Goal: Task Accomplishment & Management: Manage account settings

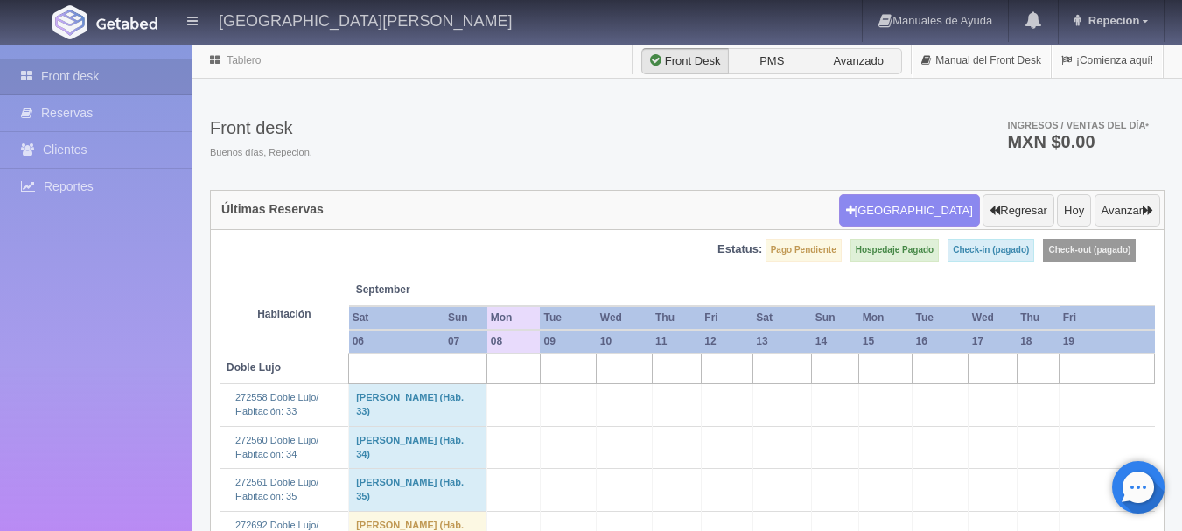
scroll to position [2625, 0]
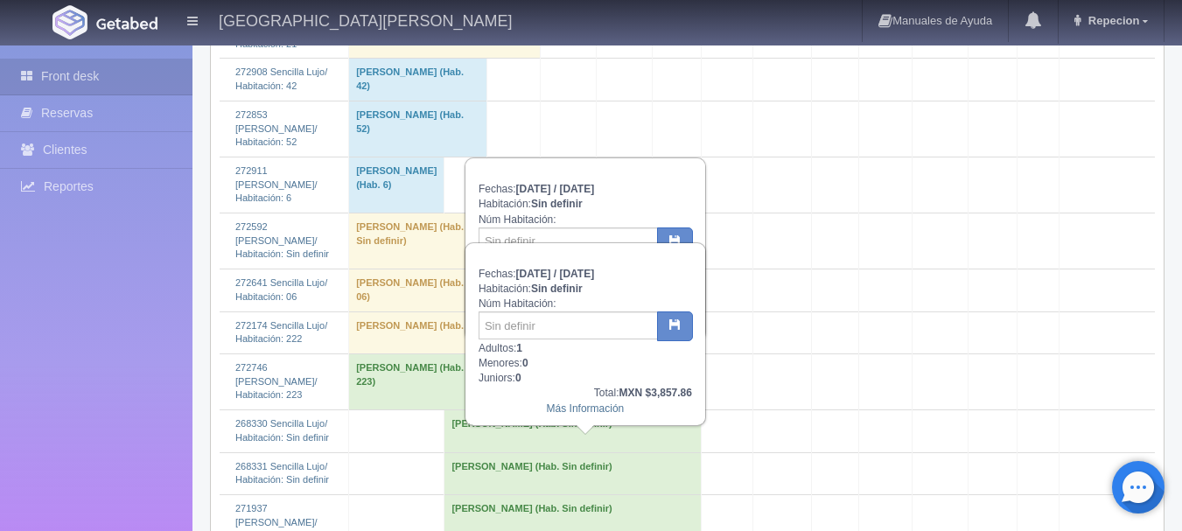
click at [601, 494] on td "Eva Jannett Irazoqui Dones (Hab. Sin definir)" at bounding box center [573, 522] width 256 height 56
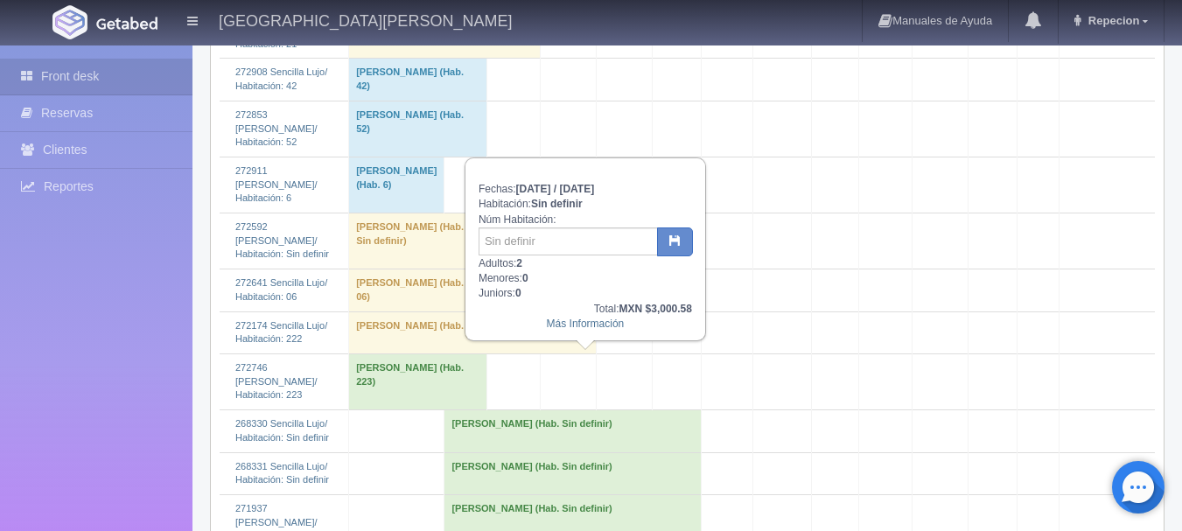
click at [609, 452] on td "Alma Lizzeth Contreras Jimenez (Hab. Sin definir)" at bounding box center [573, 473] width 256 height 42
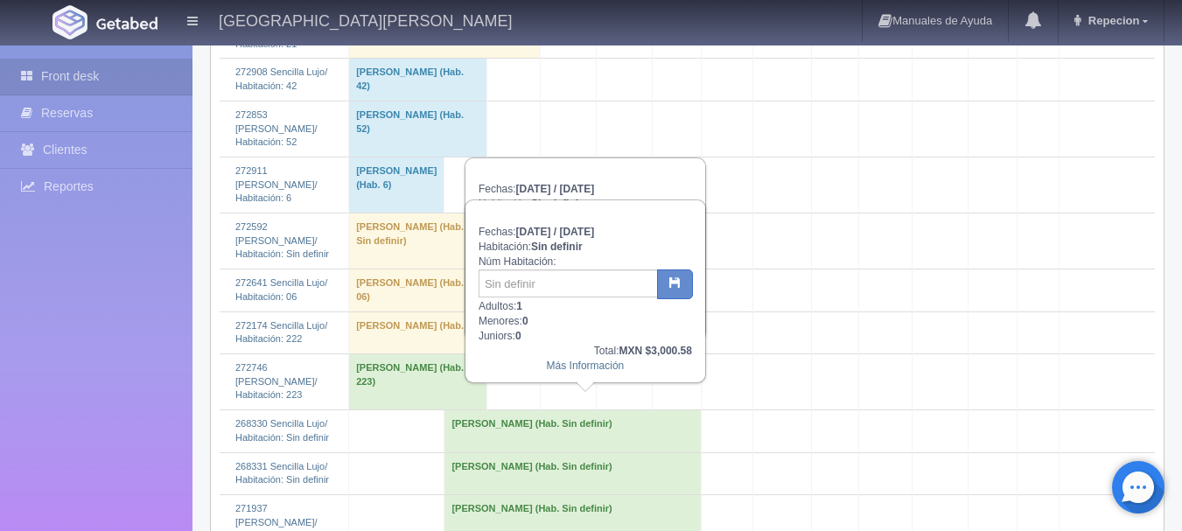
click at [597, 452] on td "Alma Lizzeth Contreras Jimenez (Hab. Sin definir)" at bounding box center [573, 473] width 256 height 42
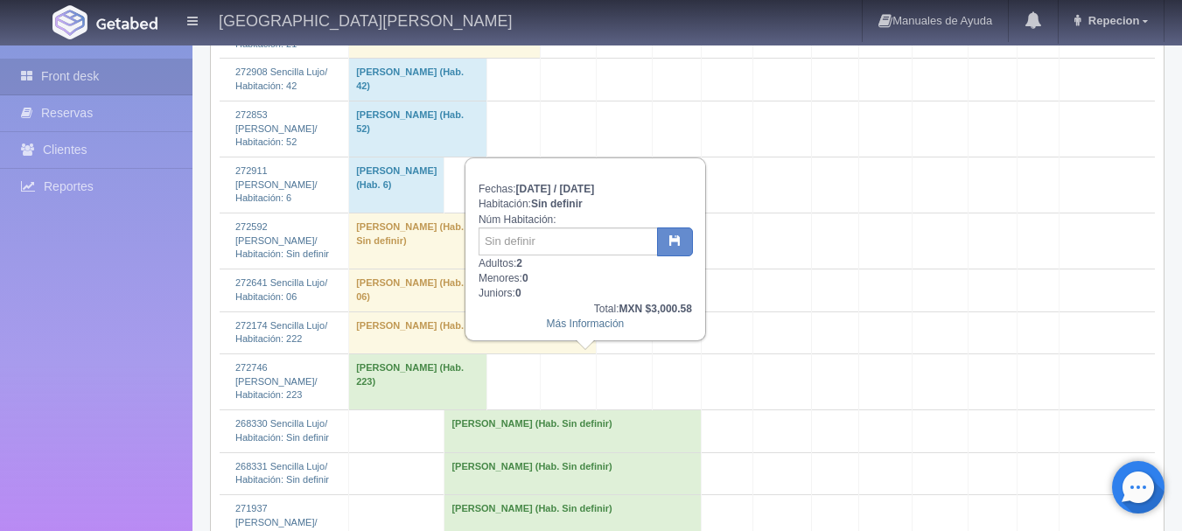
click at [592, 410] on td "Lizbeth Mendez (Hab. Sin definir)" at bounding box center [573, 431] width 256 height 42
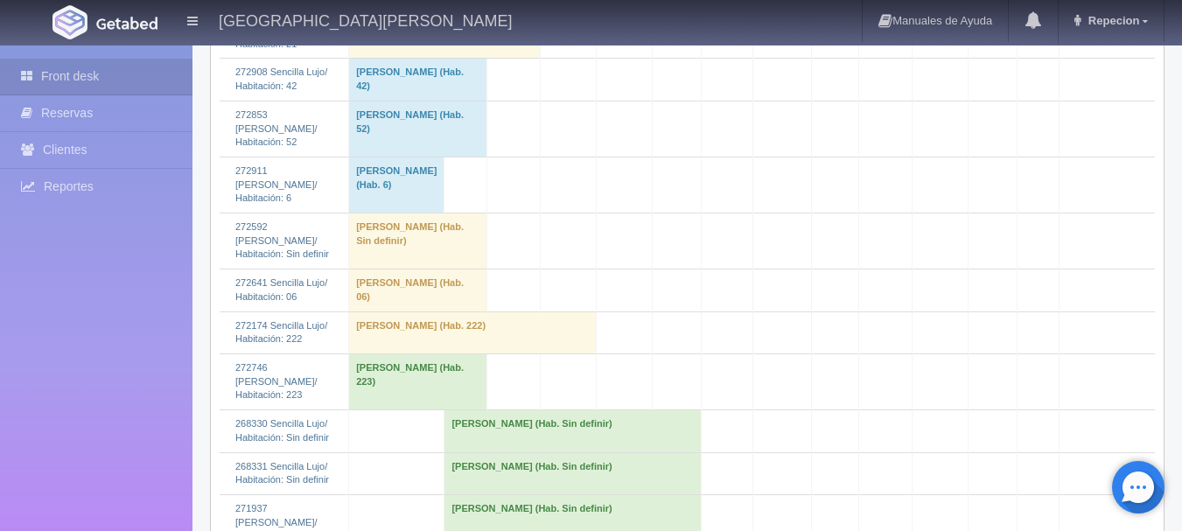
click at [554, 452] on td "Alma Lizzeth Contreras Jimenez (Hab. Sin definir)" at bounding box center [573, 473] width 256 height 42
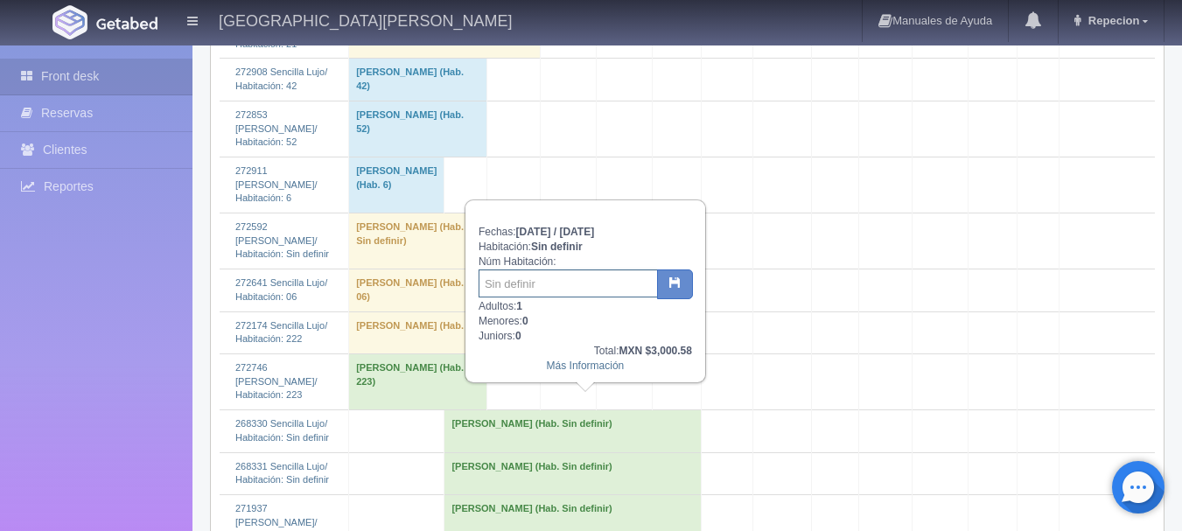
click at [597, 278] on input "text" at bounding box center [568, 284] width 179 height 28
type input "106"
click at [669, 293] on button "button" at bounding box center [675, 285] width 36 height 30
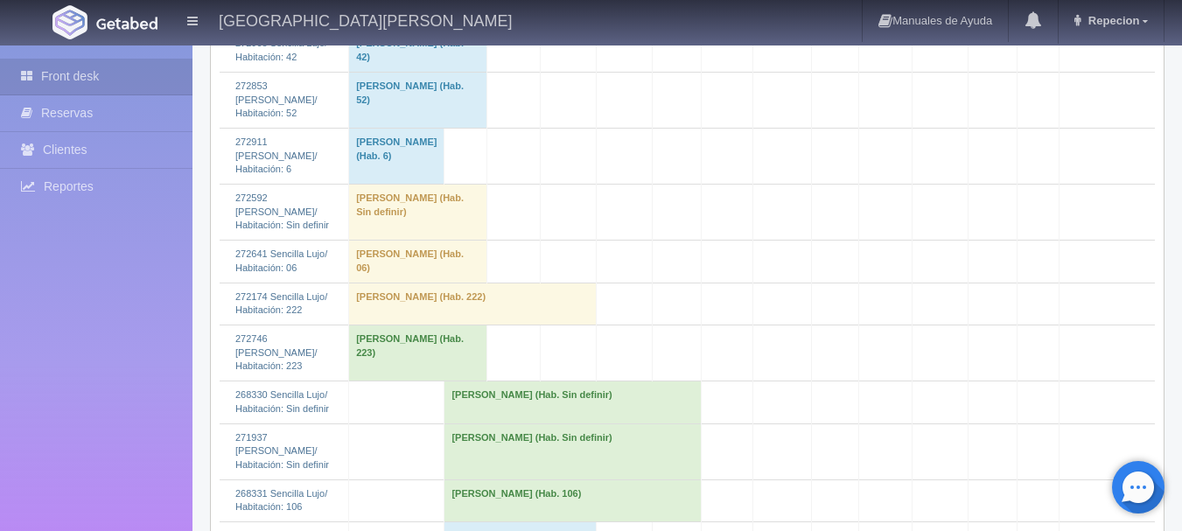
scroll to position [2625, 0]
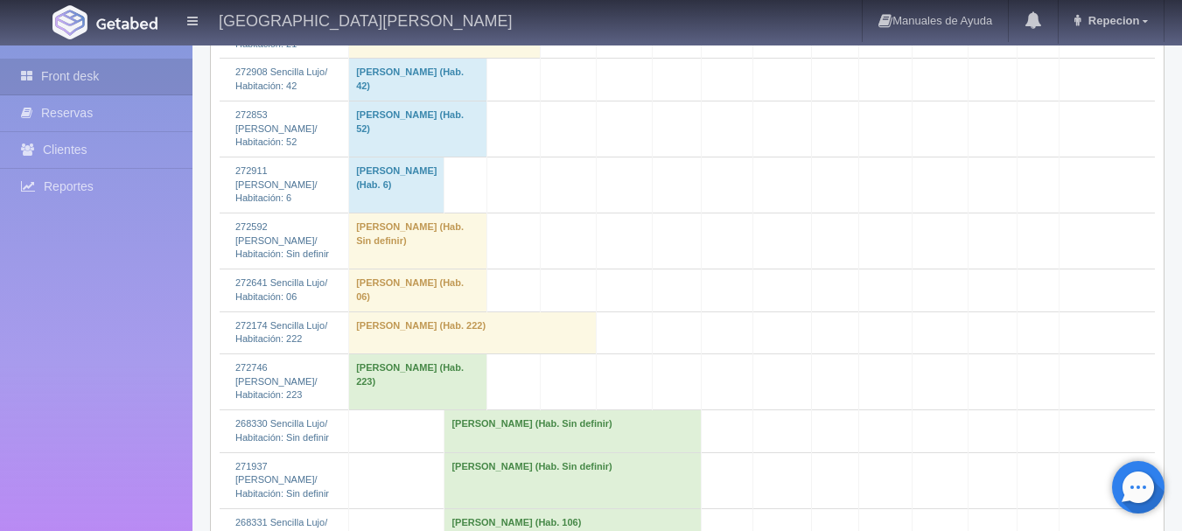
click at [508, 452] on td "[PERSON_NAME] (Hab. Sin definir)" at bounding box center [573, 480] width 256 height 56
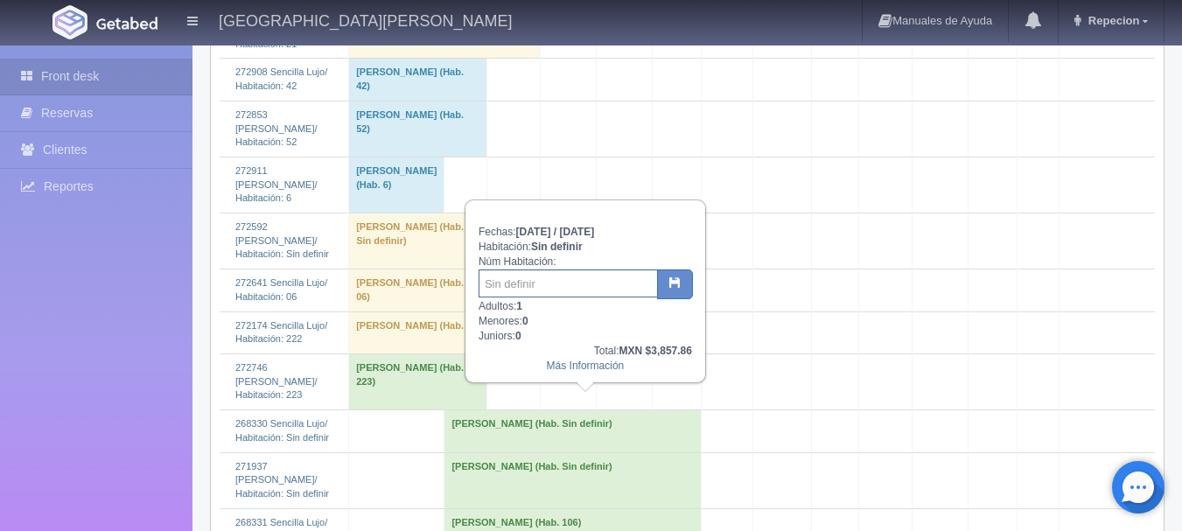
click at [571, 282] on input "text" at bounding box center [568, 284] width 179 height 28
type input "102"
click at [681, 284] on button "button" at bounding box center [675, 285] width 36 height 30
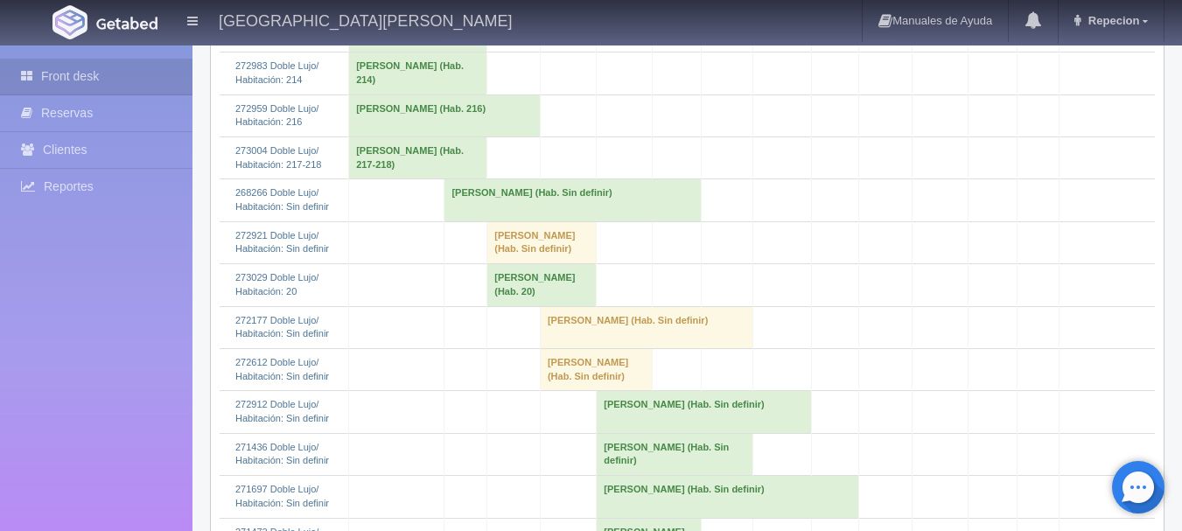
scroll to position [1138, 0]
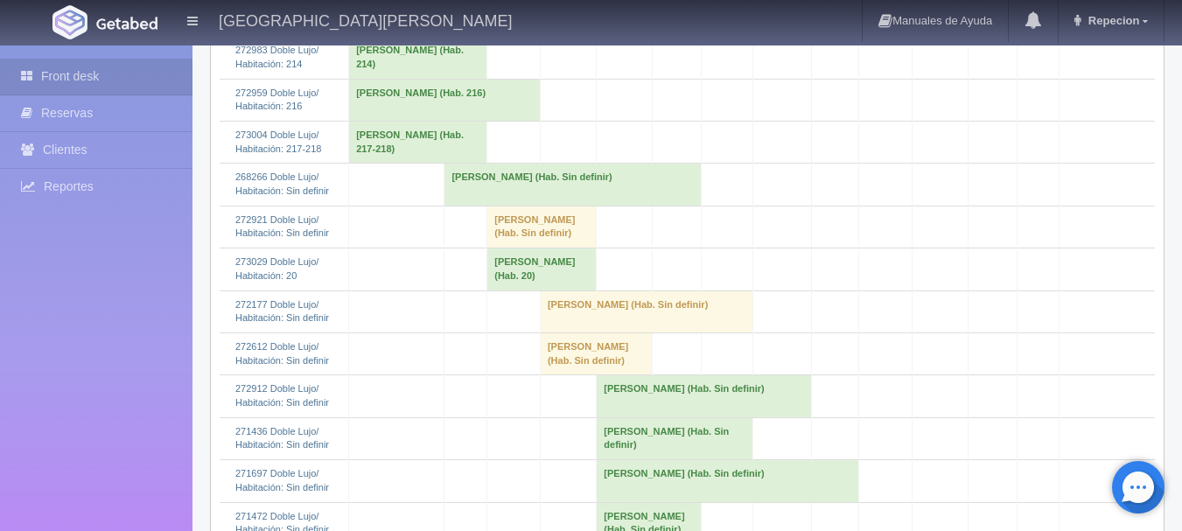
click at [498, 201] on td "Isabel Villaseñor (Hab. Sin definir)" at bounding box center [573, 185] width 256 height 42
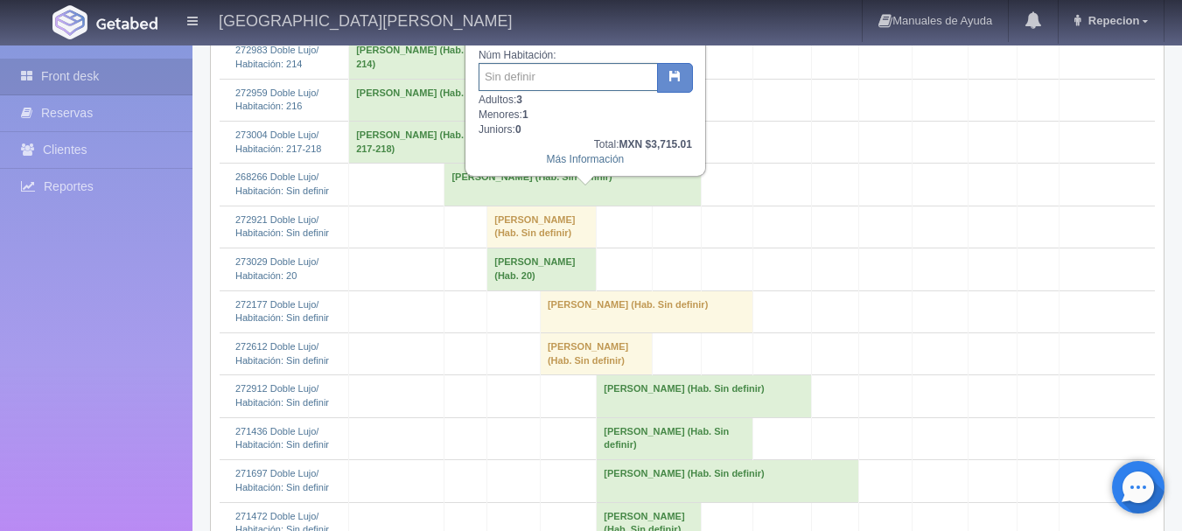
click at [553, 75] on input "text" at bounding box center [568, 77] width 179 height 28
type input "115"
click at [671, 75] on icon "button" at bounding box center [675, 75] width 11 height 11
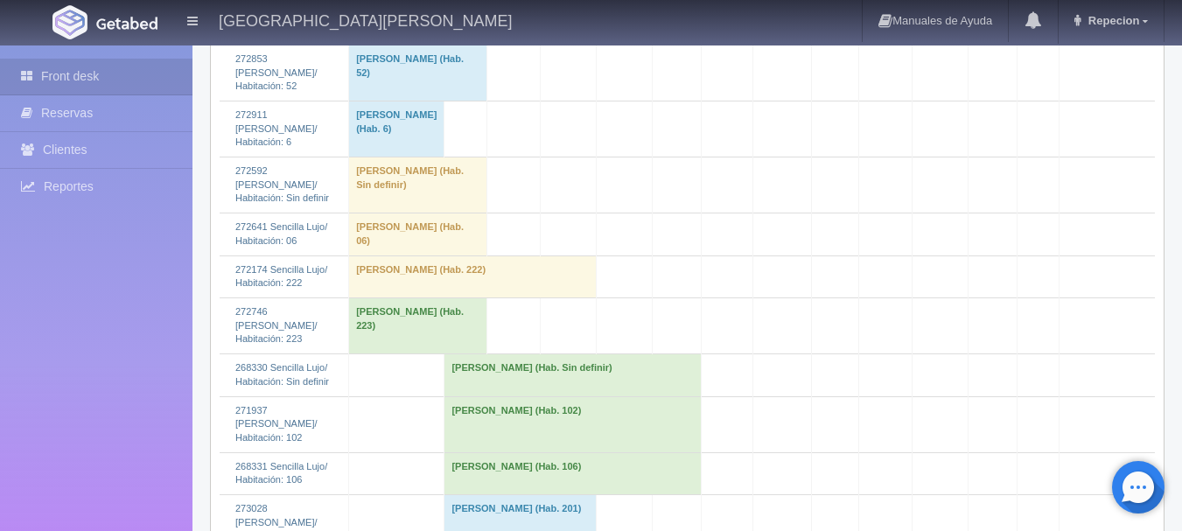
scroll to position [2713, 0]
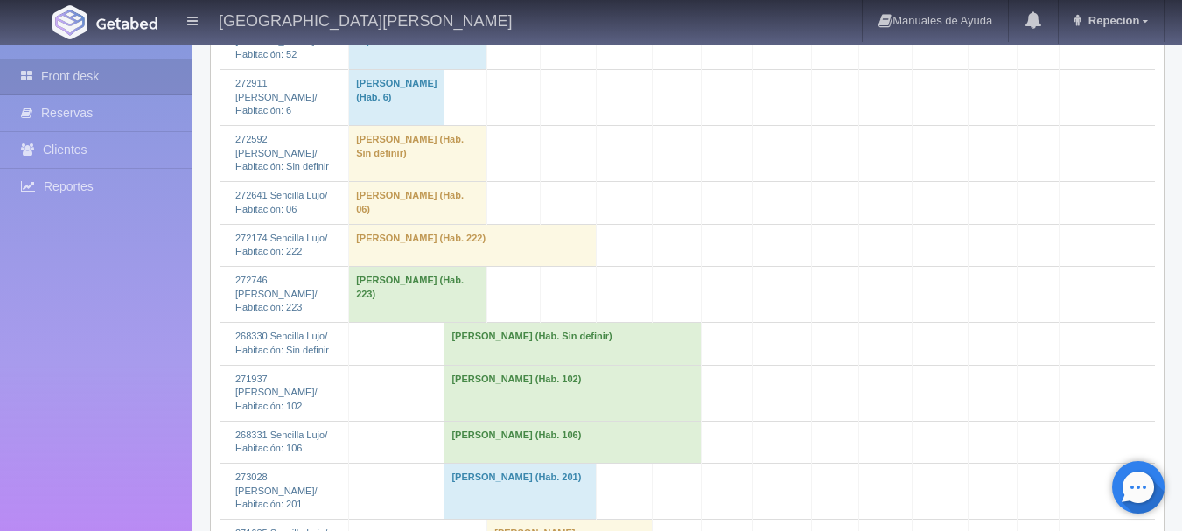
click at [533, 323] on td "[PERSON_NAME] (Hab. Sin definir)" at bounding box center [573, 344] width 256 height 42
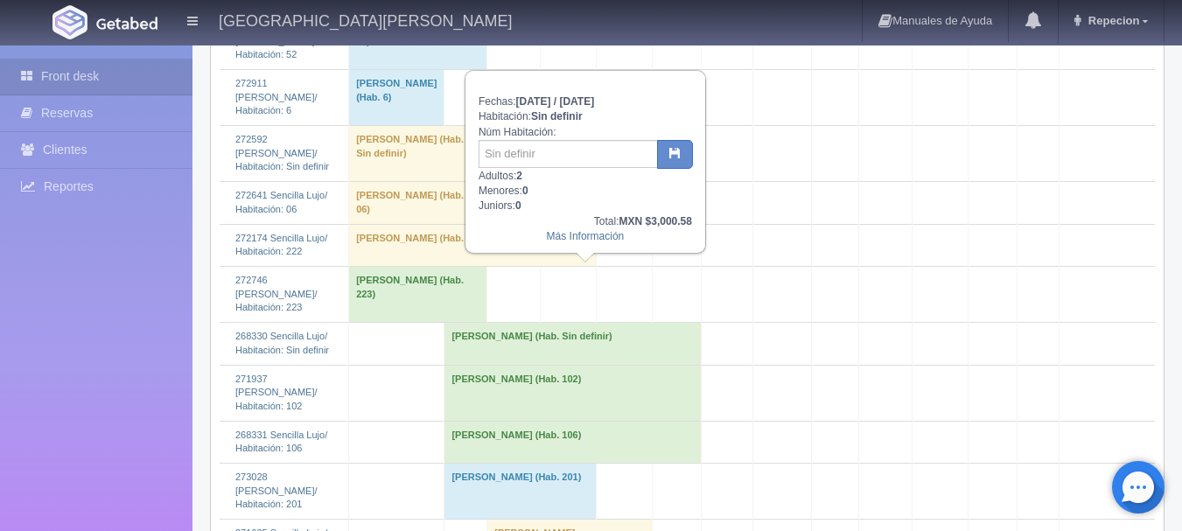
click at [599, 140] on div "Fechas: 2025-09-07 / 2025-09-11 Habitación: Sin definir Núm Habitación: Adultos…" at bounding box center [585, 162] width 238 height 180
click at [599, 162] on input "text" at bounding box center [568, 154] width 179 height 28
type input "103"
click at [673, 156] on icon "button" at bounding box center [675, 152] width 11 height 11
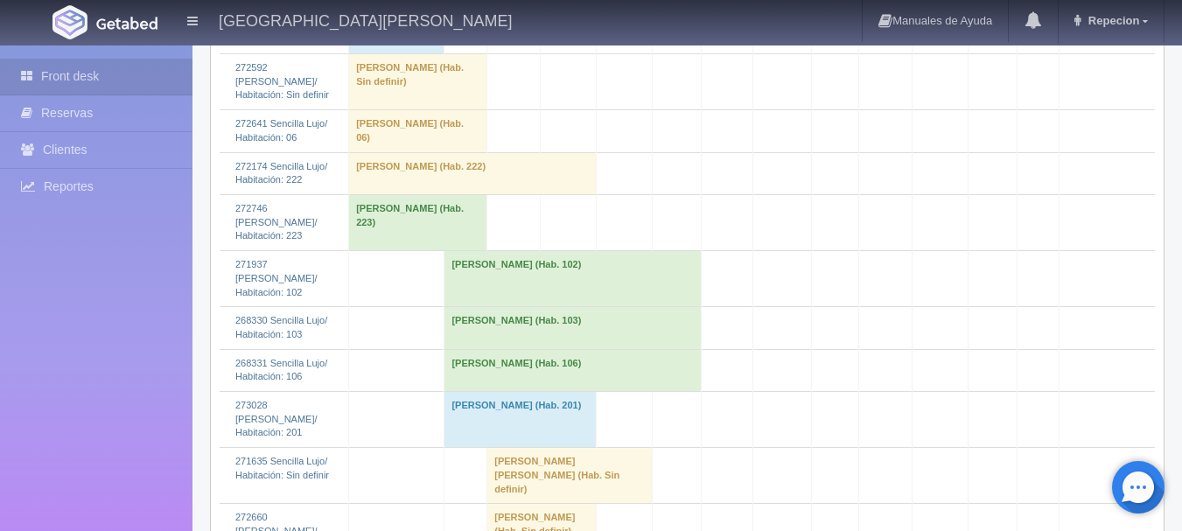
scroll to position [2801, 0]
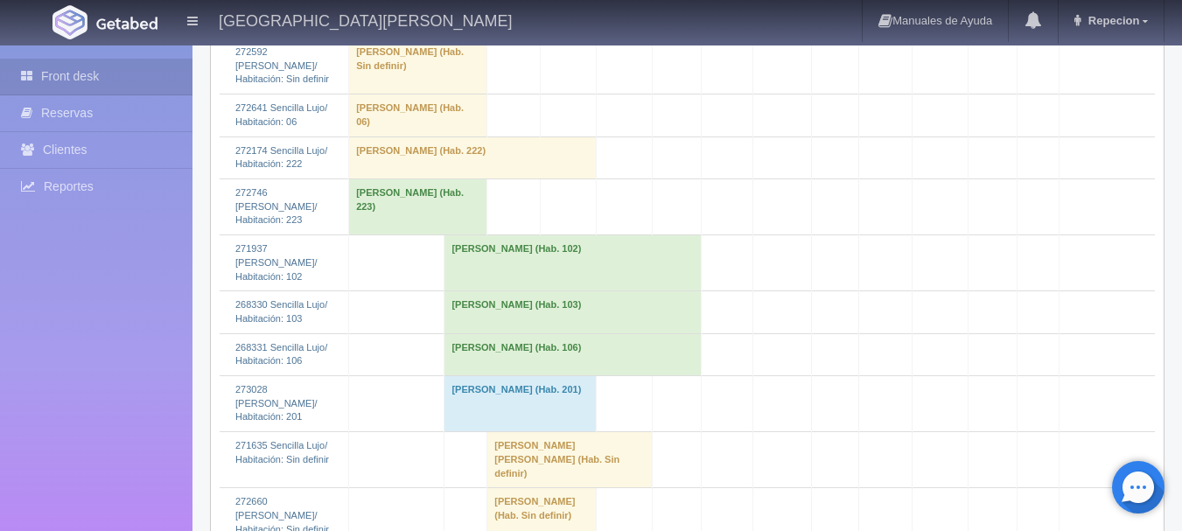
click at [561, 235] on td "[PERSON_NAME] (Hab. 102)" at bounding box center [573, 263] width 256 height 56
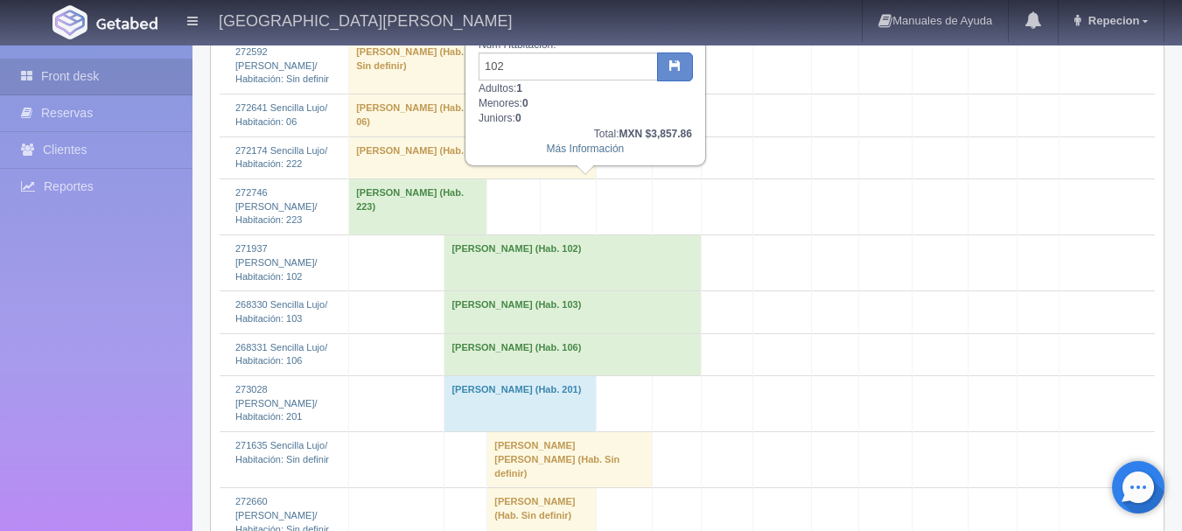
click at [534, 333] on td "[PERSON_NAME] (Hab. 106)" at bounding box center [573, 354] width 256 height 42
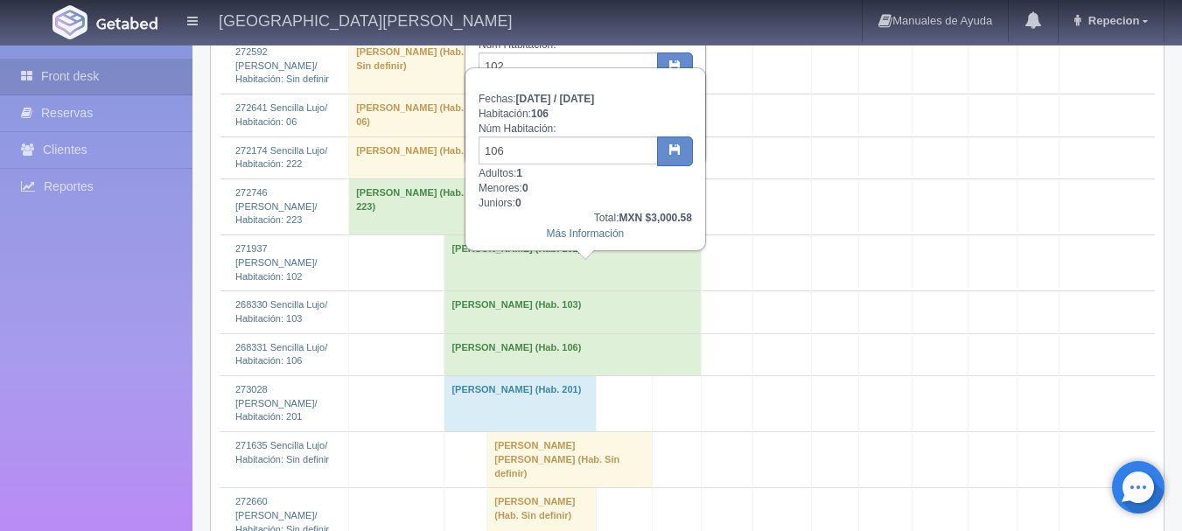
click at [592, 333] on td "[PERSON_NAME] (Hab. 106)" at bounding box center [573, 354] width 256 height 42
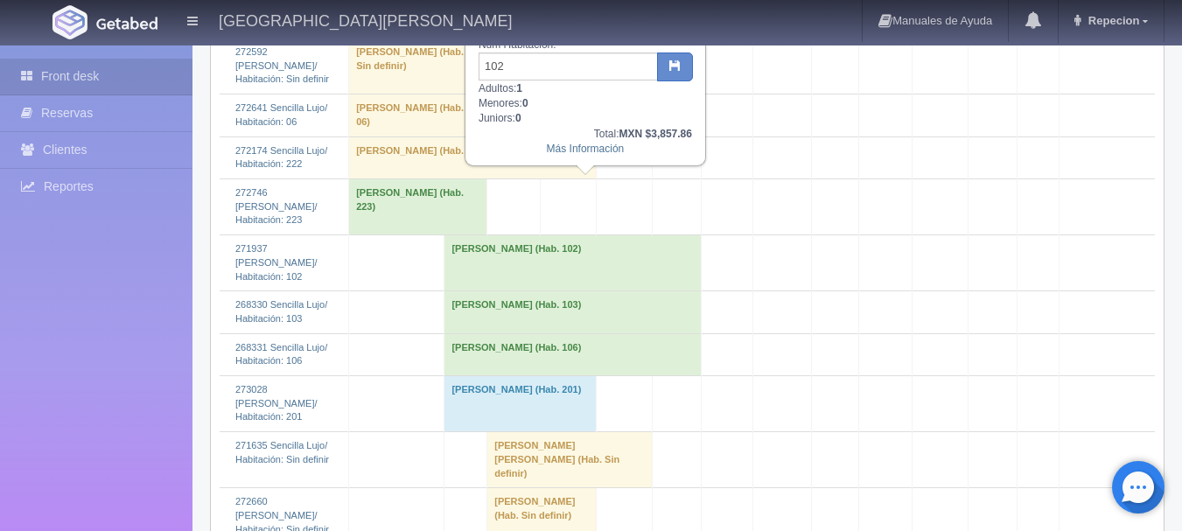
click at [550, 235] on td "[PERSON_NAME] (Hab. 102)" at bounding box center [573, 263] width 256 height 56
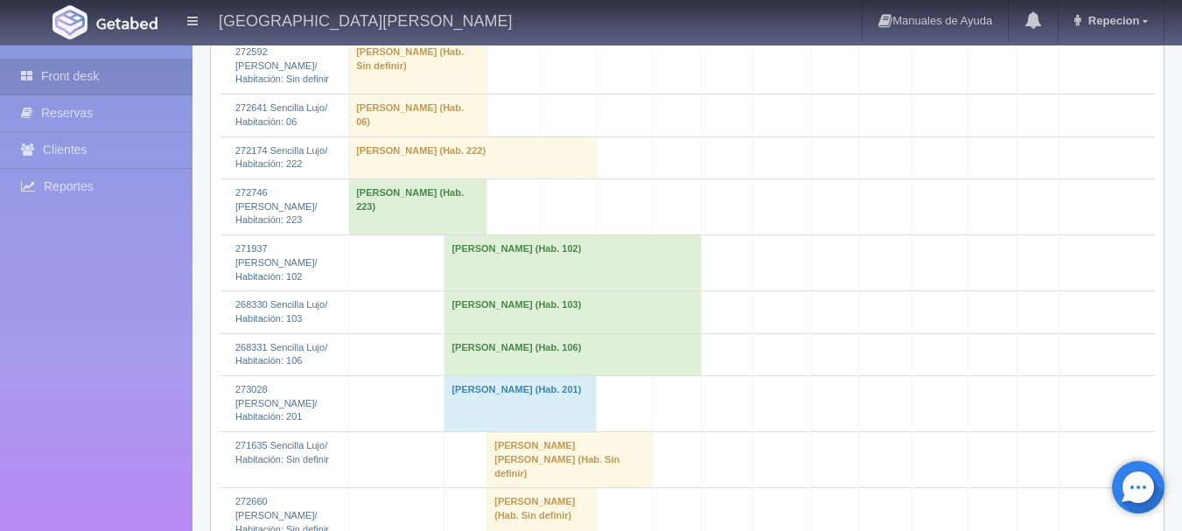
click at [545, 291] on td "[PERSON_NAME] (Hab. 103)" at bounding box center [573, 312] width 256 height 42
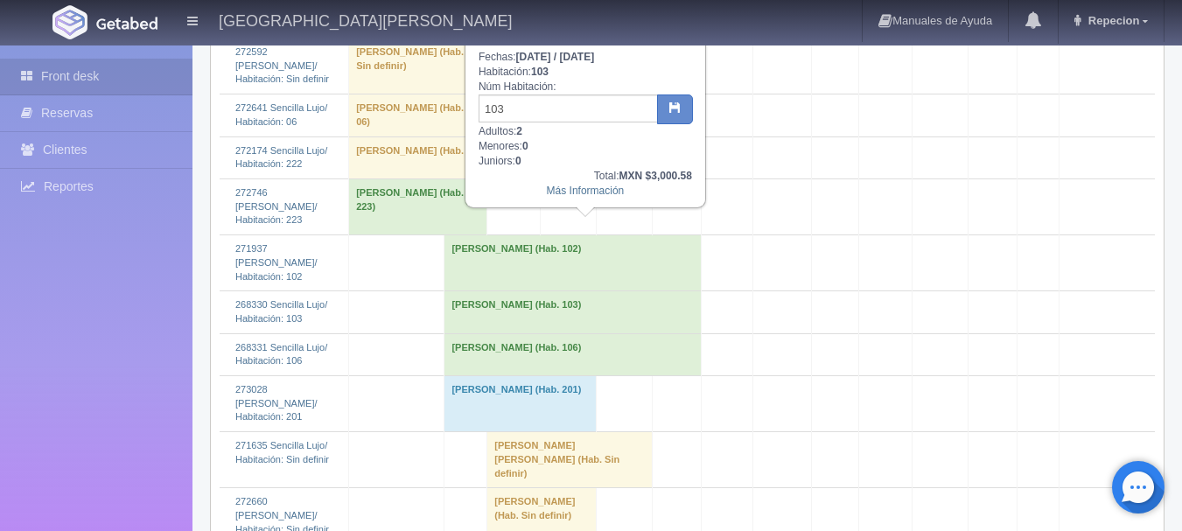
click at [564, 291] on td "[PERSON_NAME] (Hab. 103)" at bounding box center [573, 312] width 256 height 42
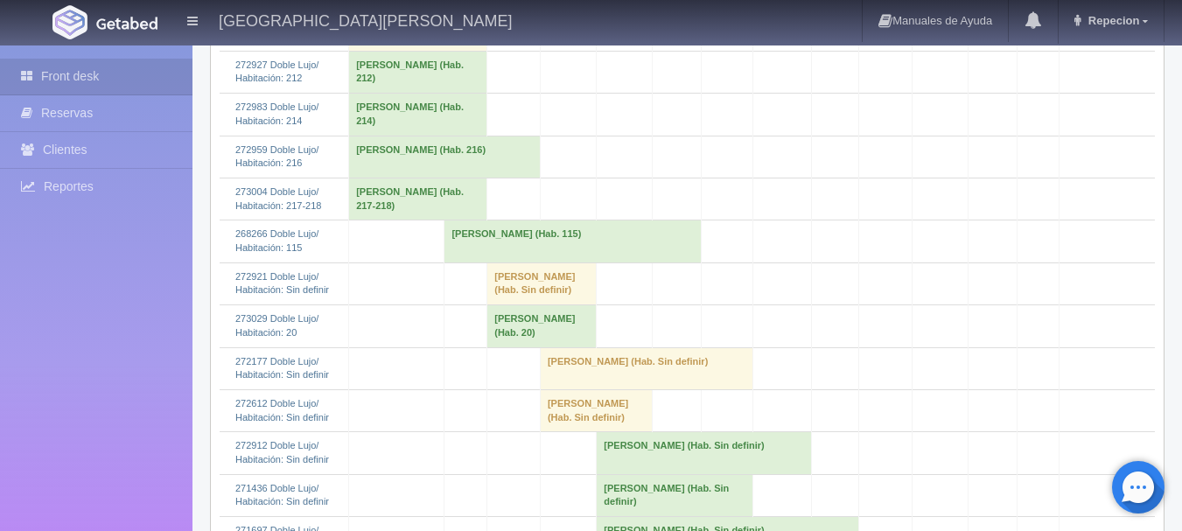
scroll to position [1050, 0]
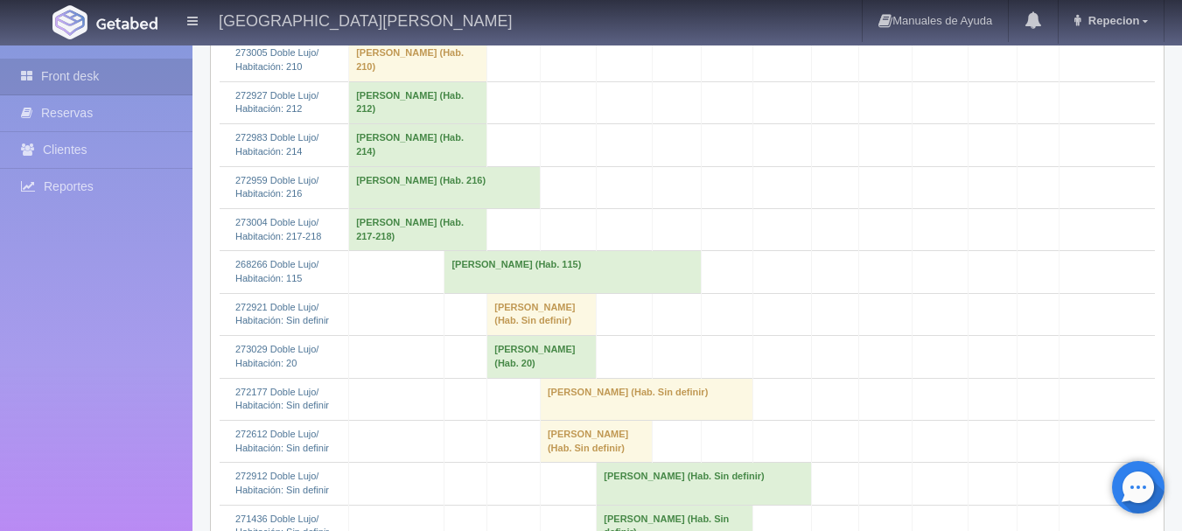
click at [542, 284] on td "[PERSON_NAME] (Hab. 115)" at bounding box center [573, 272] width 256 height 42
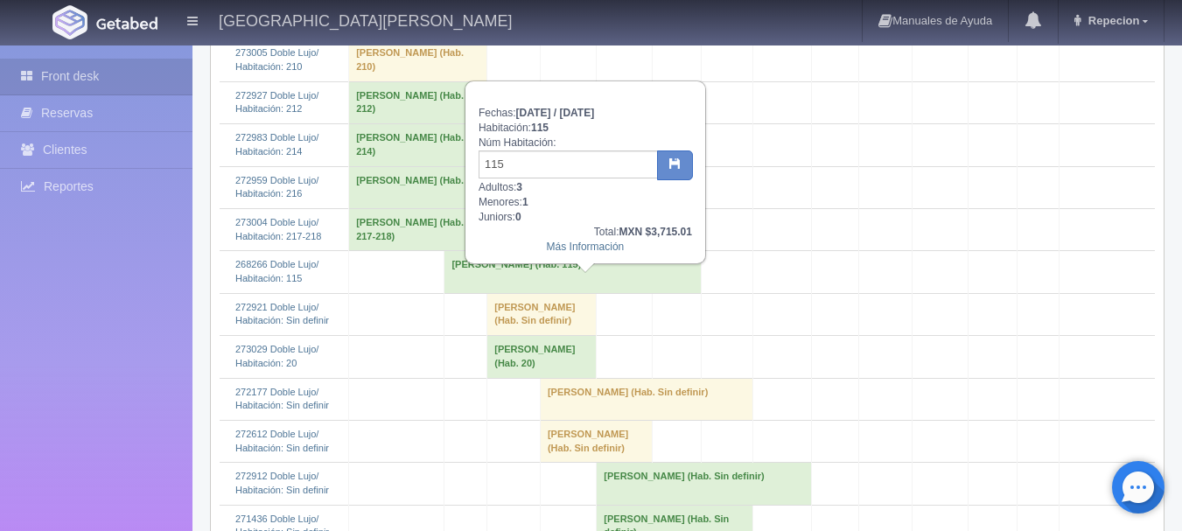
click at [561, 291] on td "[PERSON_NAME] (Hab. 115)" at bounding box center [573, 272] width 256 height 42
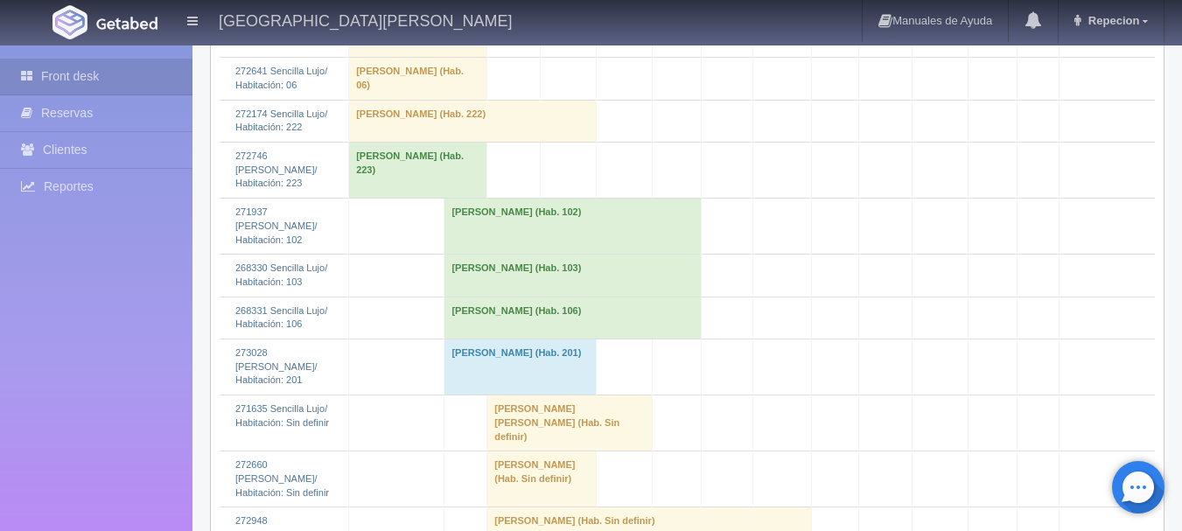
scroll to position [2888, 0]
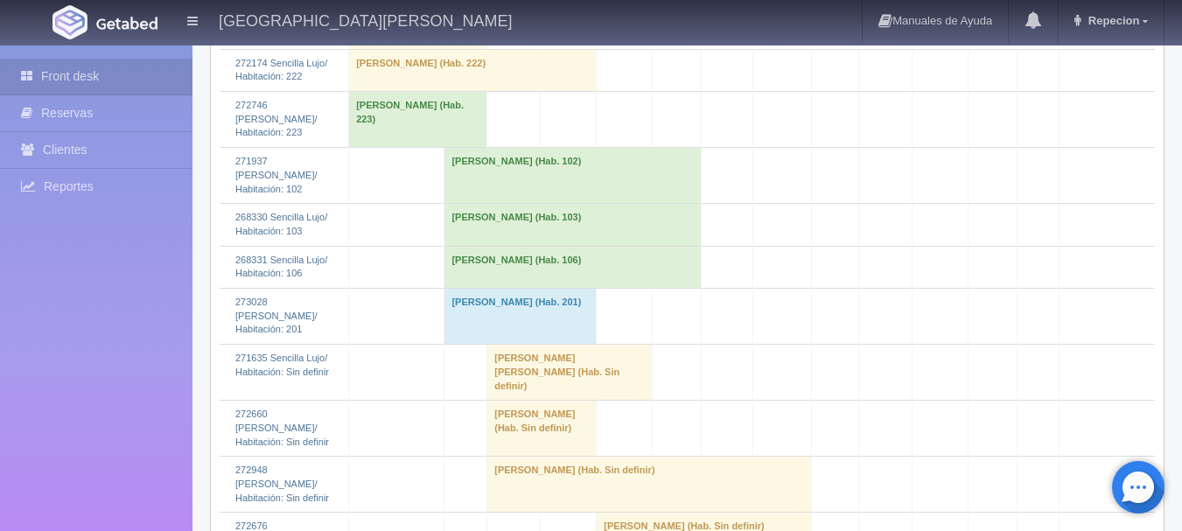
click at [503, 148] on td "[PERSON_NAME] (Hab. 102)" at bounding box center [573, 176] width 256 height 56
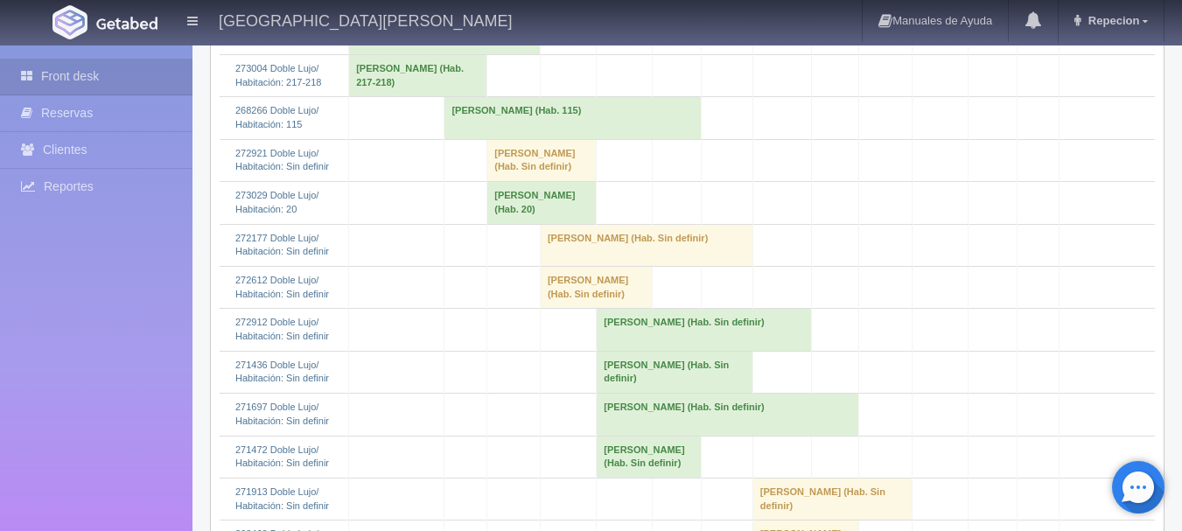
scroll to position [963, 0]
